Goal: Task Accomplishment & Management: Complete application form

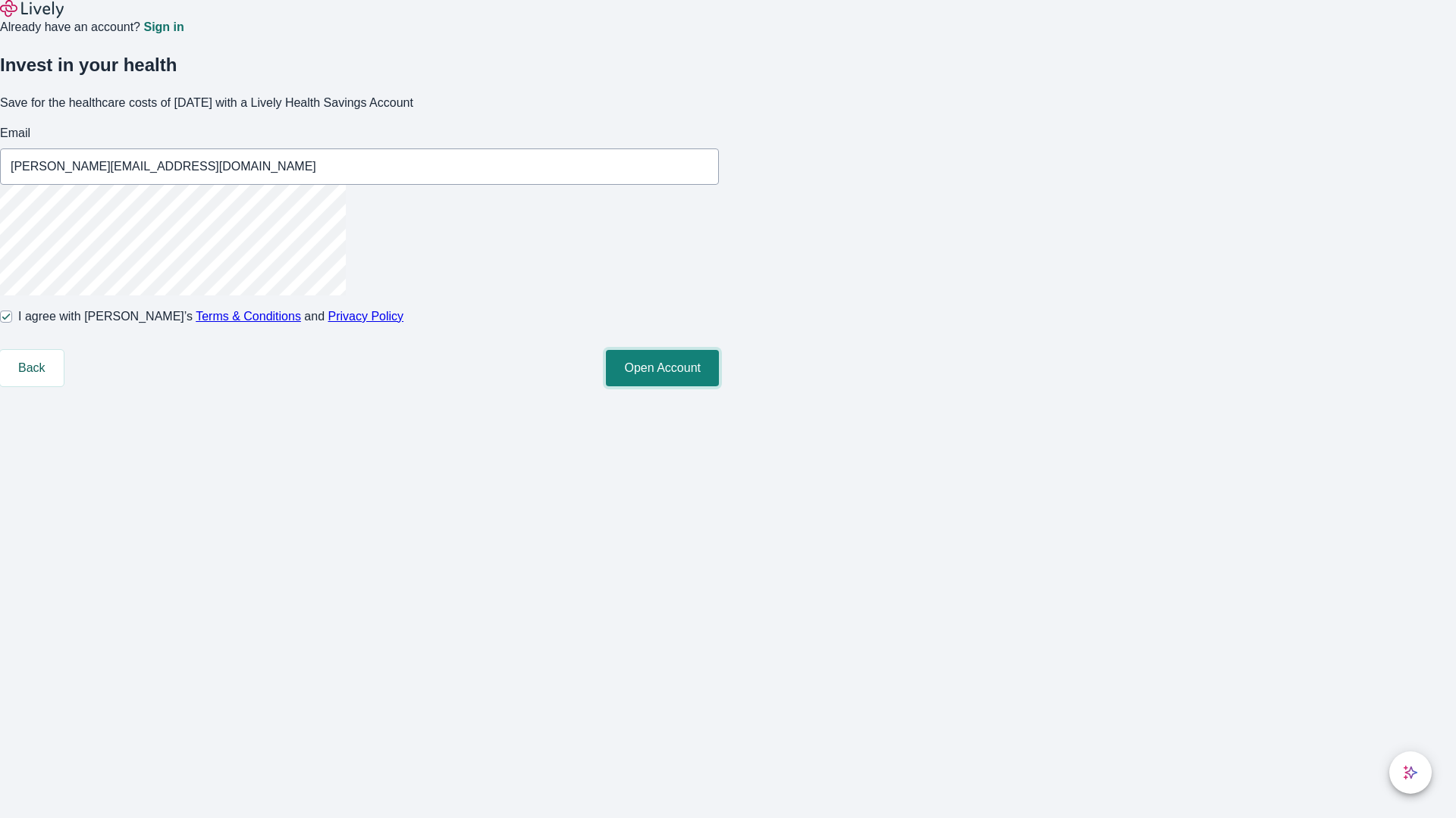
click at [719, 387] on button "Open Account" at bounding box center [662, 368] width 113 height 37
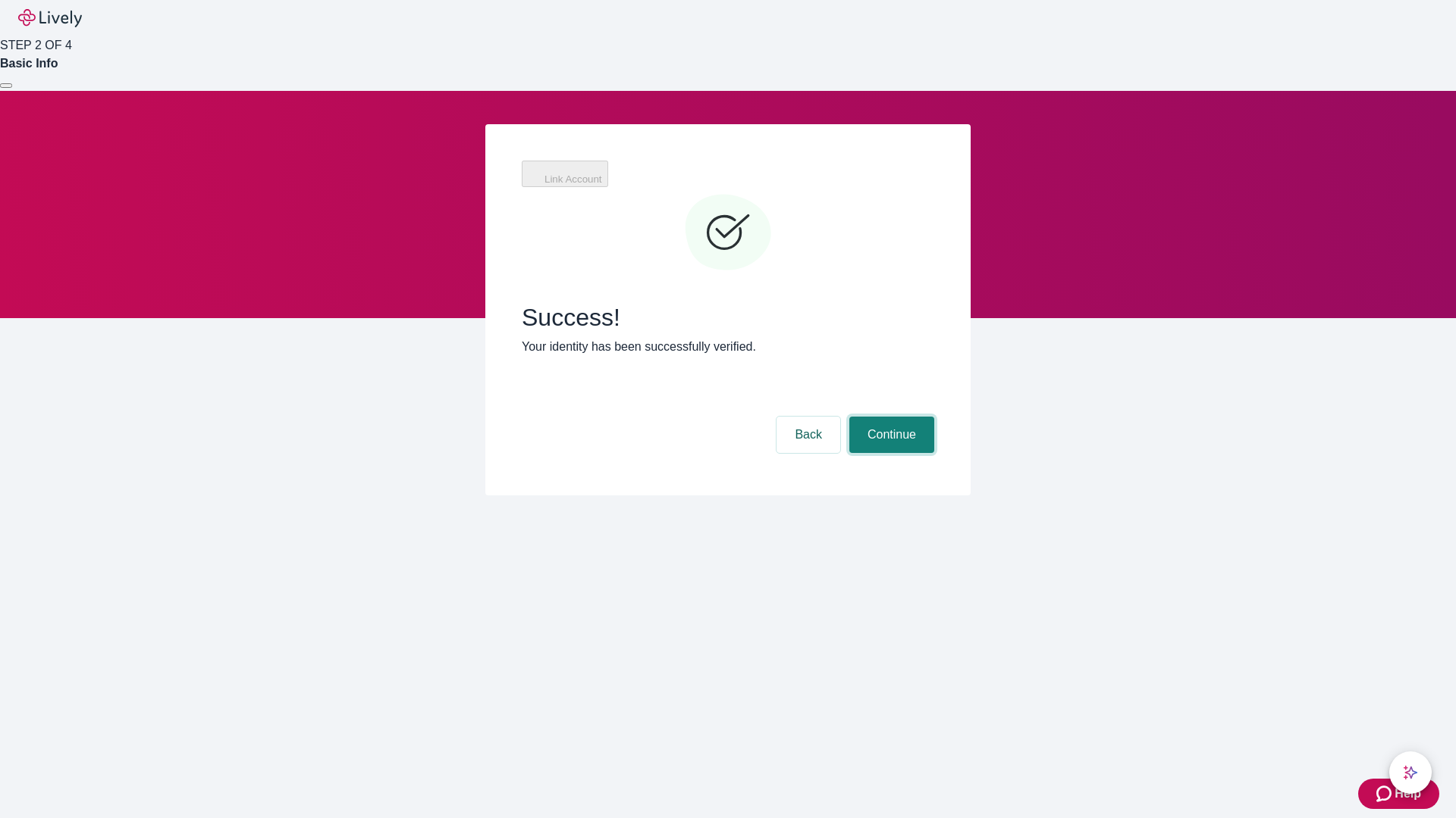
click at [889, 417] on button "Continue" at bounding box center [892, 435] width 85 height 37
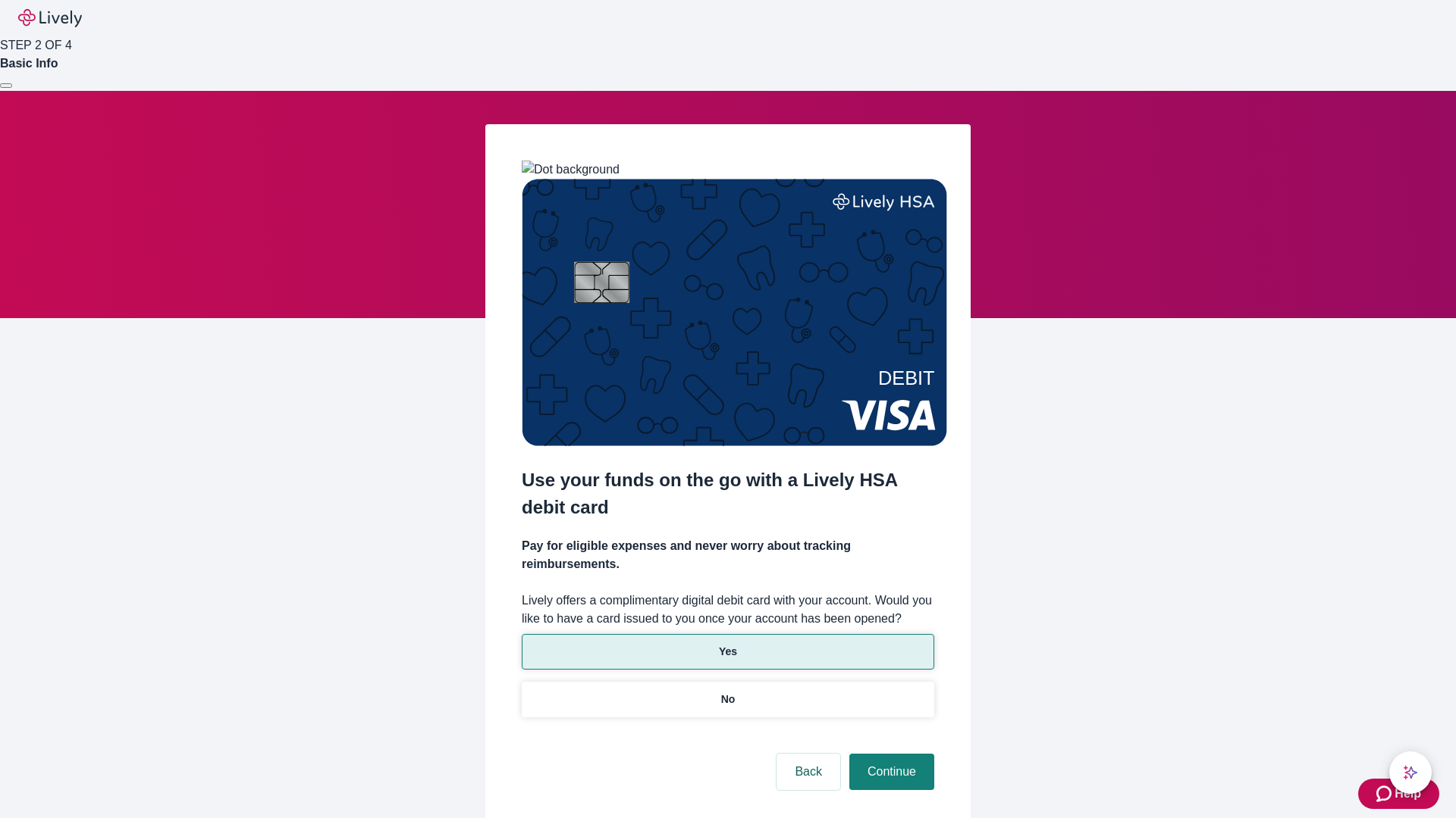
click at [727, 644] on p "Yes" at bounding box center [727, 651] width 18 height 16
click at [889, 754] on button "Continue" at bounding box center [892, 772] width 85 height 37
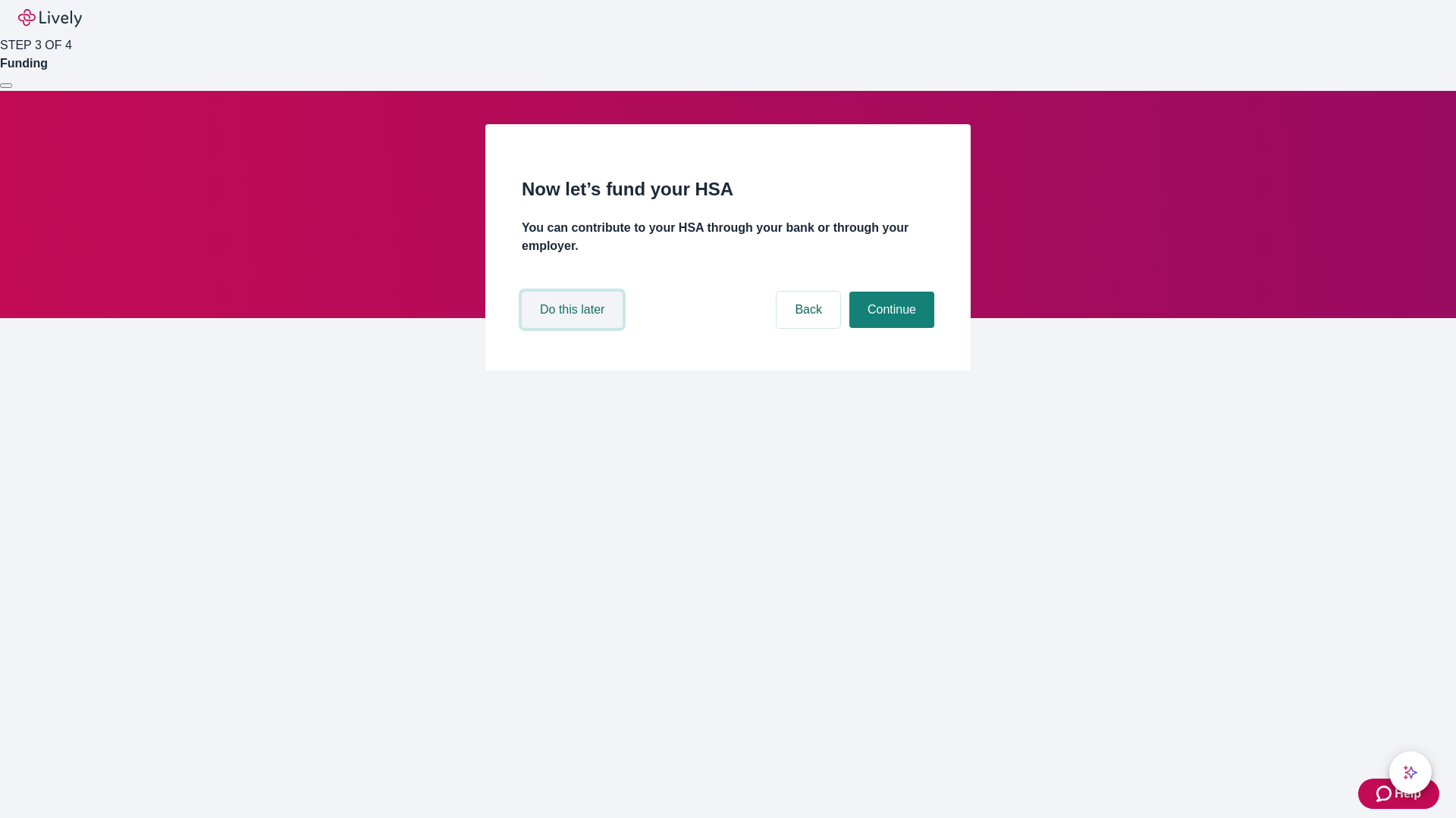
click at [574, 329] on button "Do this later" at bounding box center [572, 310] width 101 height 37
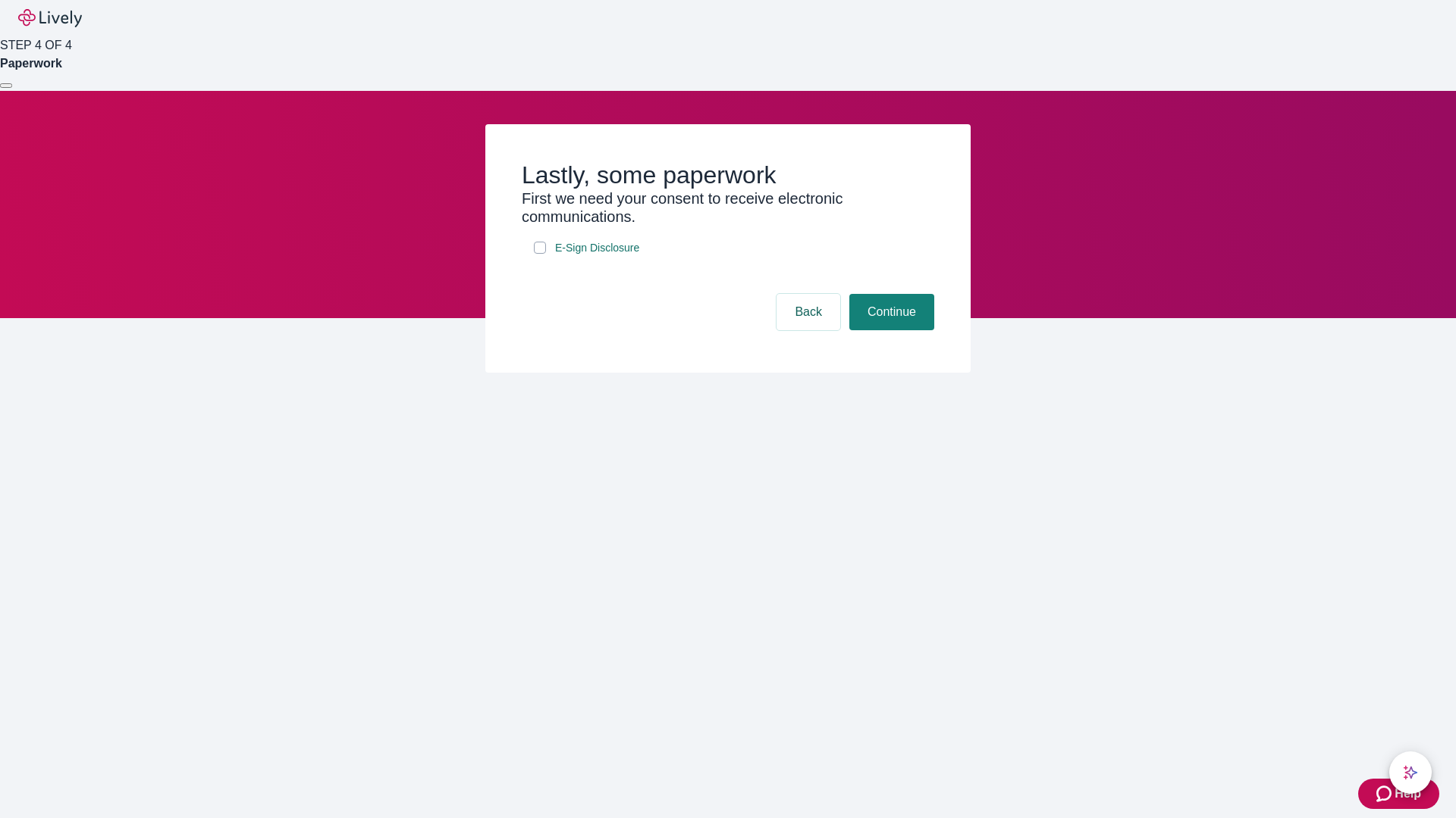
click at [540, 254] on input "E-Sign Disclosure" at bounding box center [540, 248] width 12 height 12
checkbox input "true"
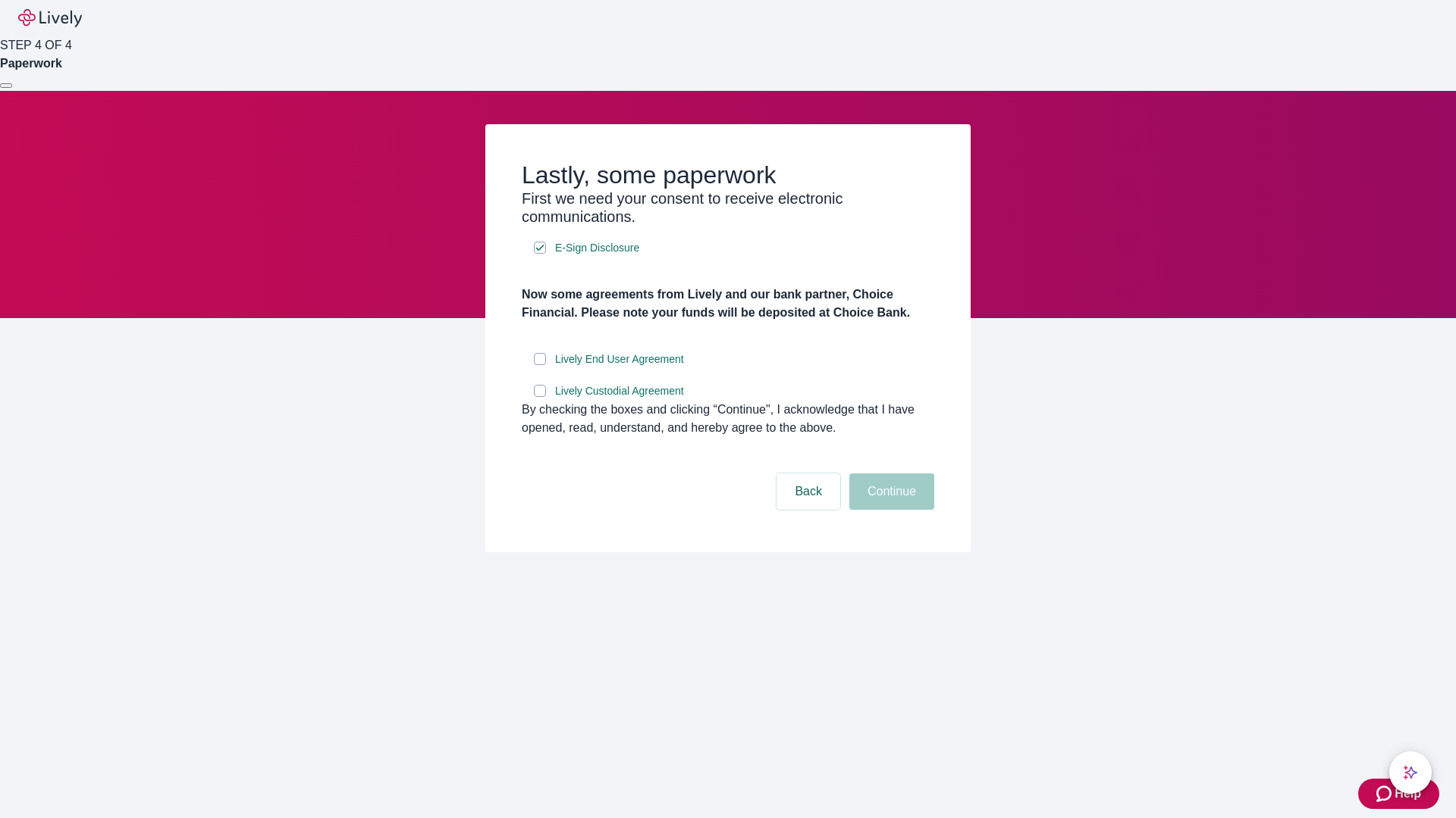
click at [540, 365] on input "Lively End User Agreement" at bounding box center [540, 359] width 12 height 12
checkbox input "true"
click at [540, 397] on input "Lively Custodial Agreement" at bounding box center [540, 391] width 12 height 12
checkbox input "true"
click at [889, 510] on button "Continue" at bounding box center [892, 491] width 85 height 37
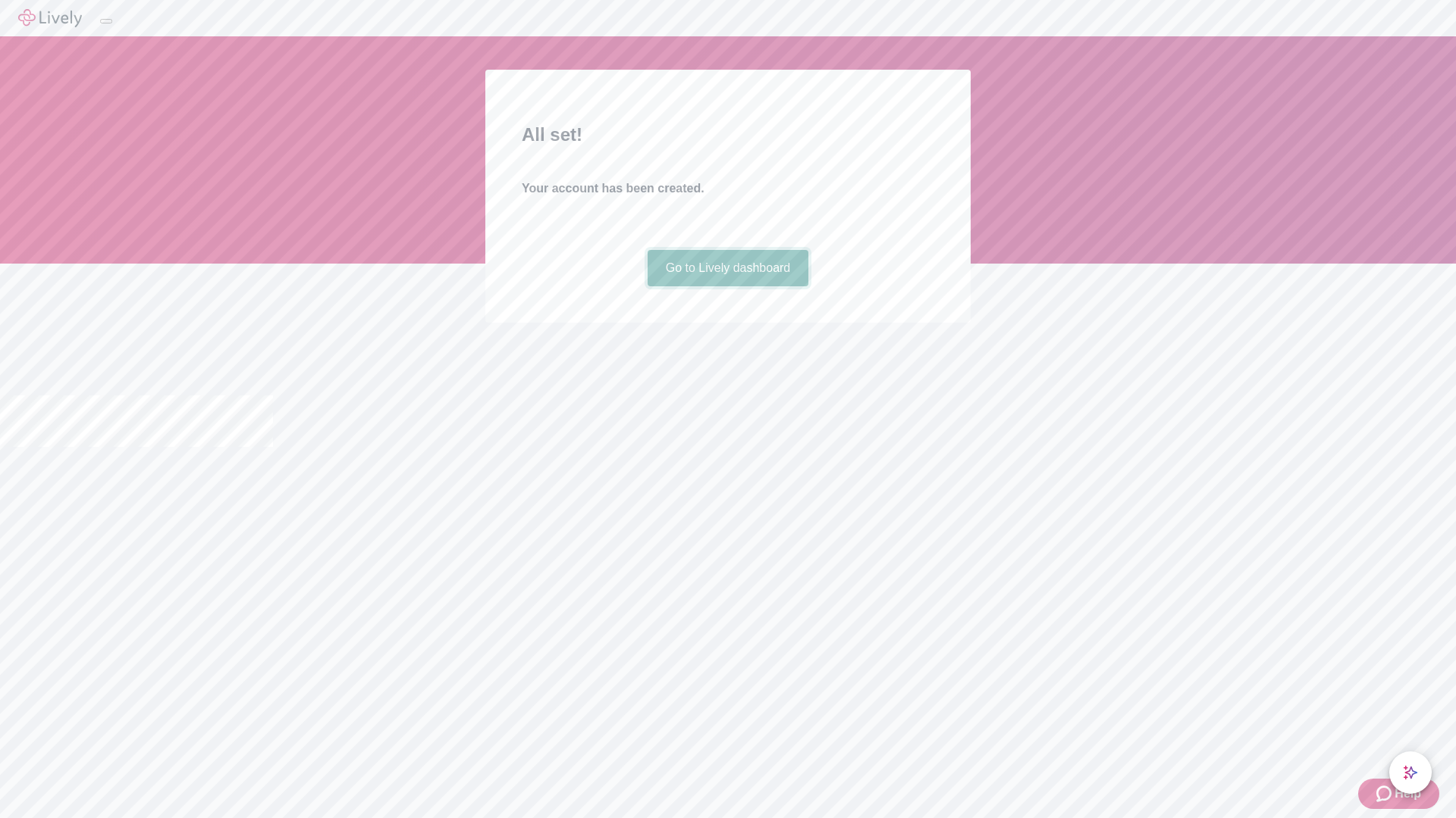
click at [727, 286] on link "Go to Lively dashboard" at bounding box center [727, 268] width 161 height 37
